Goal: Task Accomplishment & Management: Manage account settings

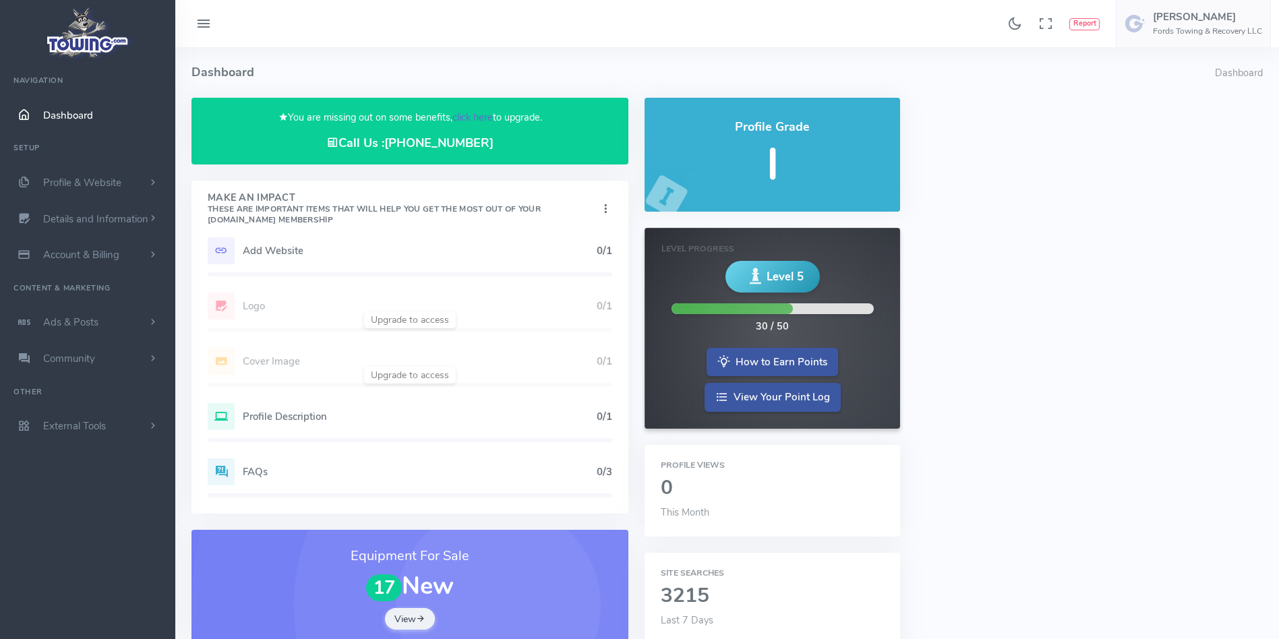
click at [475, 115] on link "click here" at bounding box center [472, 117] width 40 height 13
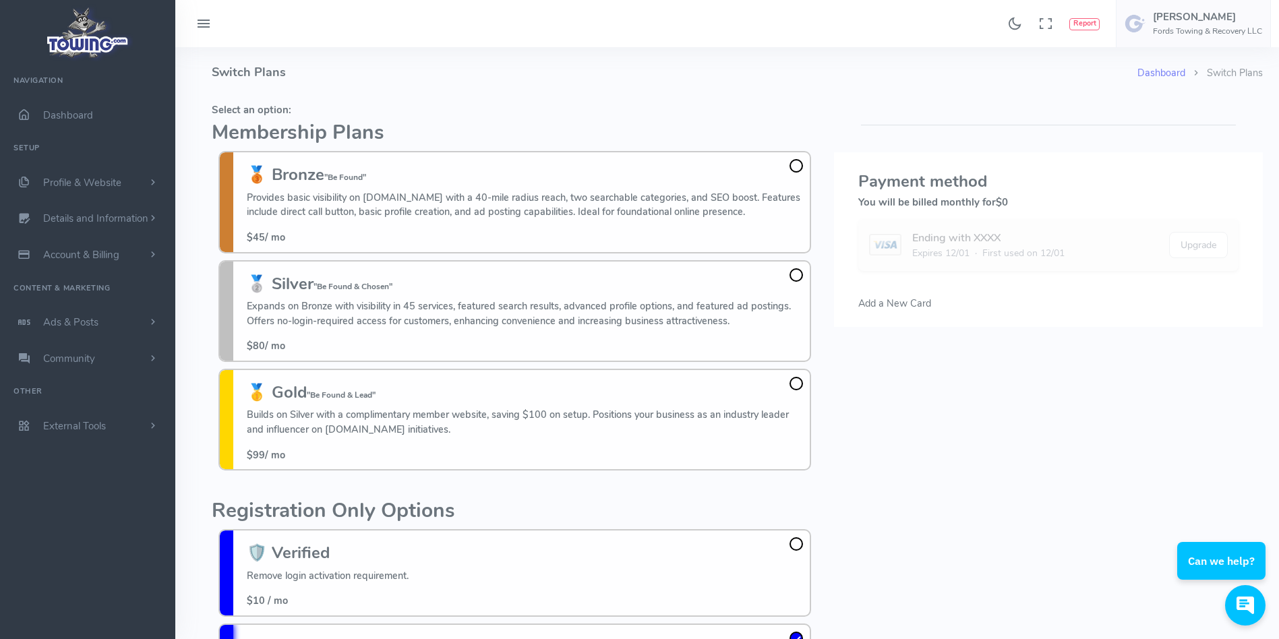
click at [324, 69] on h4 "Switch Plans" at bounding box center [675, 72] width 926 height 51
click at [795, 165] on span at bounding box center [795, 165] width 13 height 13
click at [0, 0] on input "🥉 Bronze "Be Found" Provides basic visibility on Towing.com with a 40-mile radi…" at bounding box center [0, 0] width 0 height 0
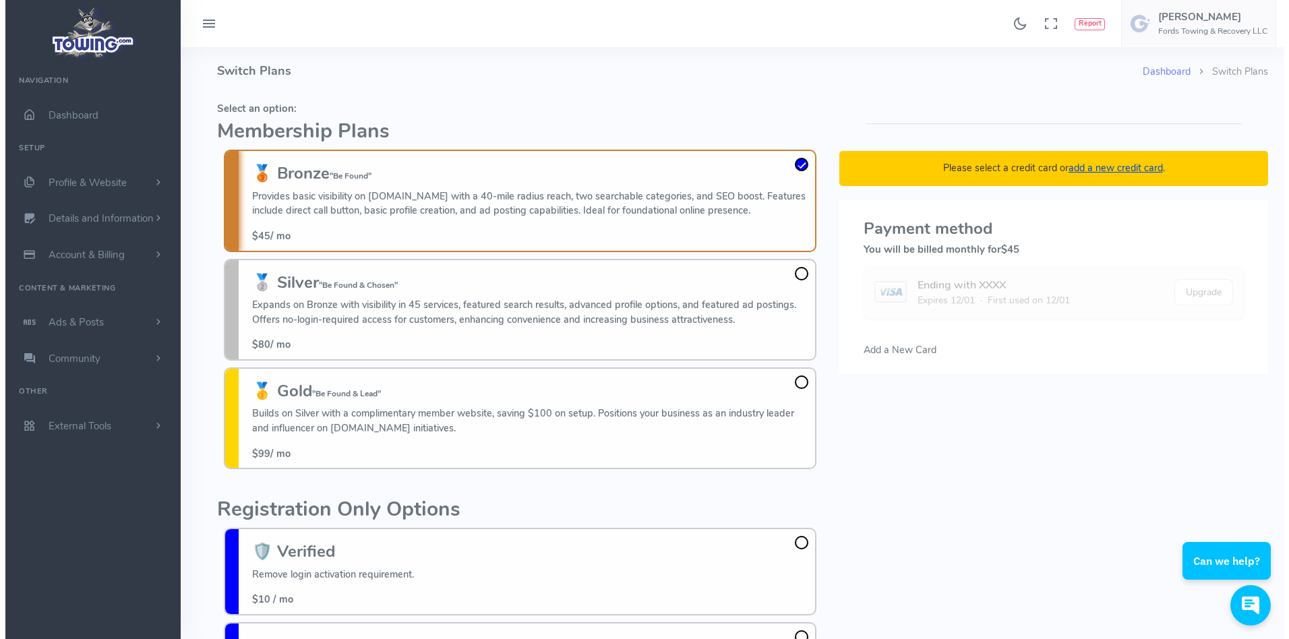
scroll to position [98, 0]
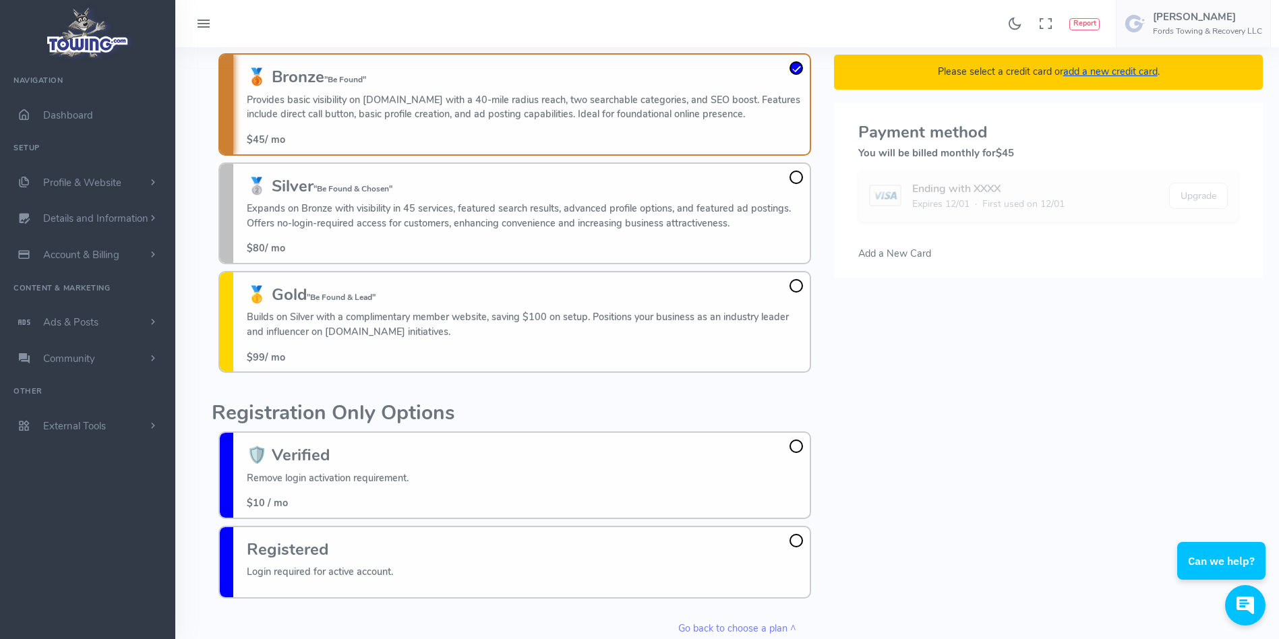
click at [880, 256] on span "Add a New Card" at bounding box center [894, 253] width 73 height 13
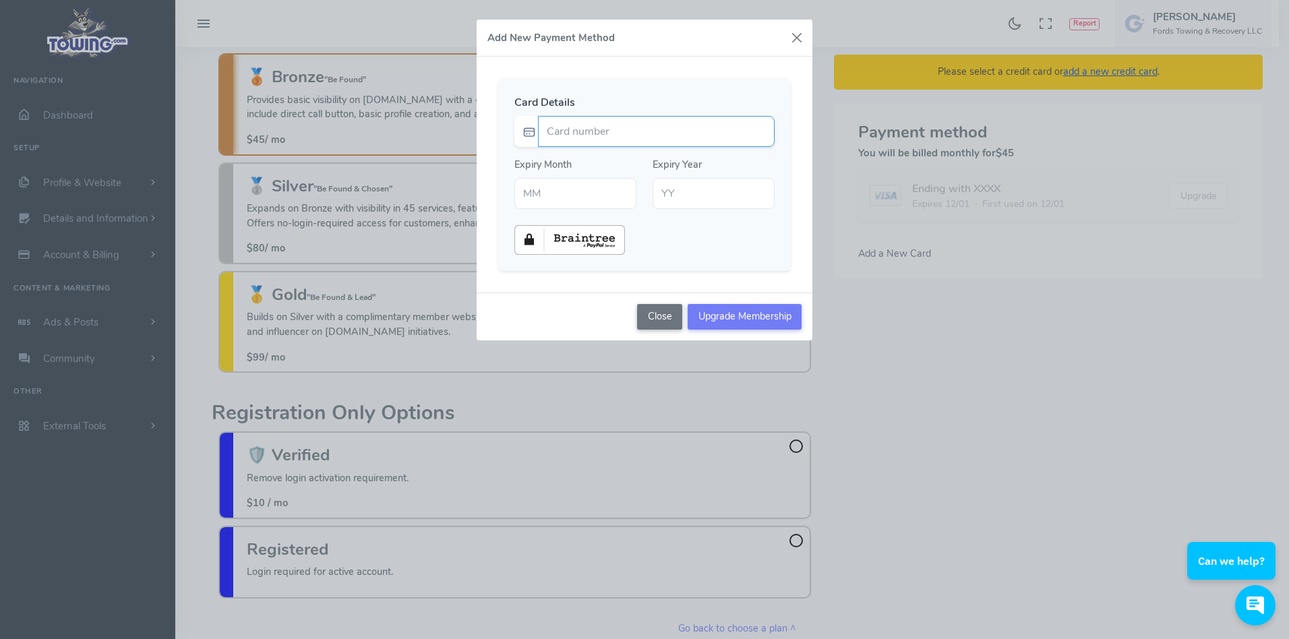
click at [624, 137] on input "Card number" at bounding box center [656, 131] width 237 height 31
type input "4246315357143534"
click at [651, 69] on div "Card Details 4246315357143534 Expiry Month Expiry Year" at bounding box center [645, 175] width 336 height 236
click at [553, 200] on input "text" at bounding box center [575, 193] width 122 height 31
type input "01"
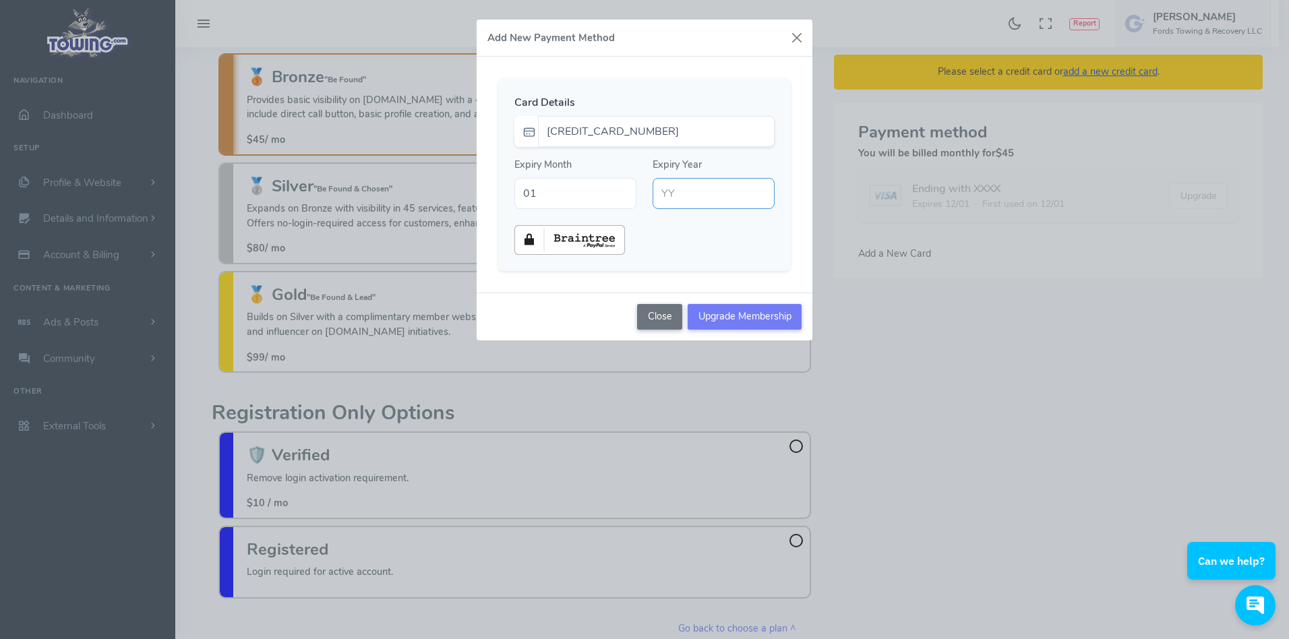
click at [680, 204] on input "text" at bounding box center [714, 193] width 122 height 31
type input "28"
click at [684, 239] on div at bounding box center [644, 240] width 276 height 30
click at [742, 321] on input "Upgrade Membership" at bounding box center [745, 317] width 114 height 26
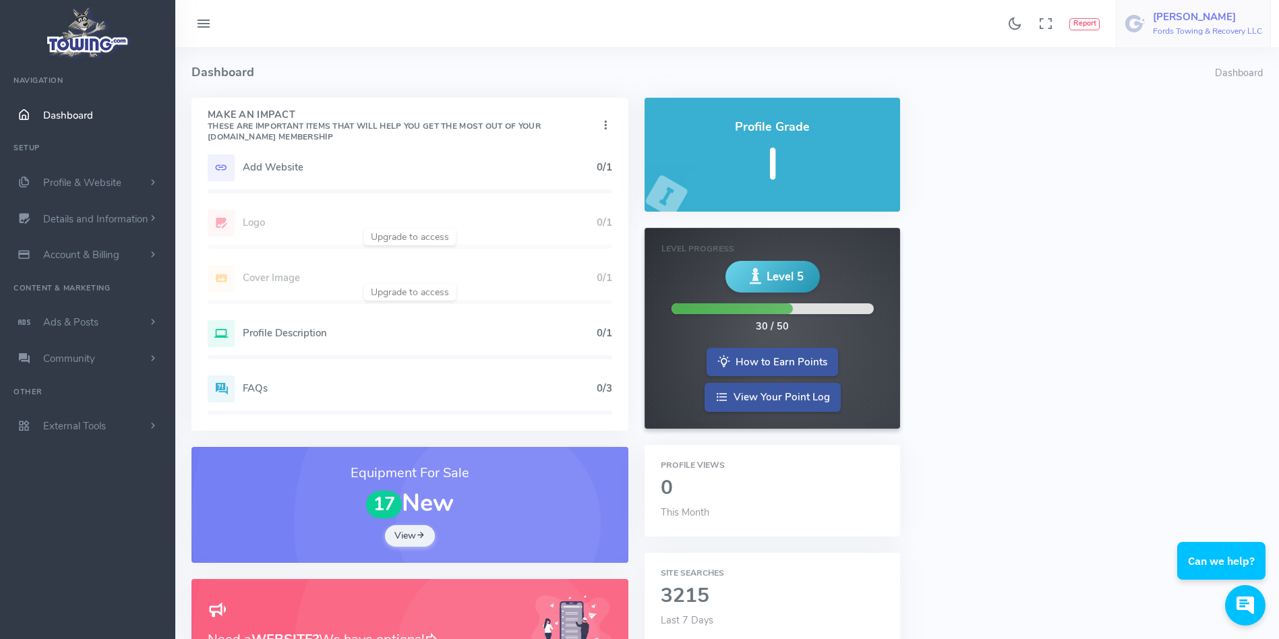
click at [1166, 32] on h6 "Fords Towing & Recovery LLC" at bounding box center [1207, 31] width 109 height 9
click at [1174, 127] on link "Logout" at bounding box center [1203, 129] width 134 height 24
